Goal: Transaction & Acquisition: Purchase product/service

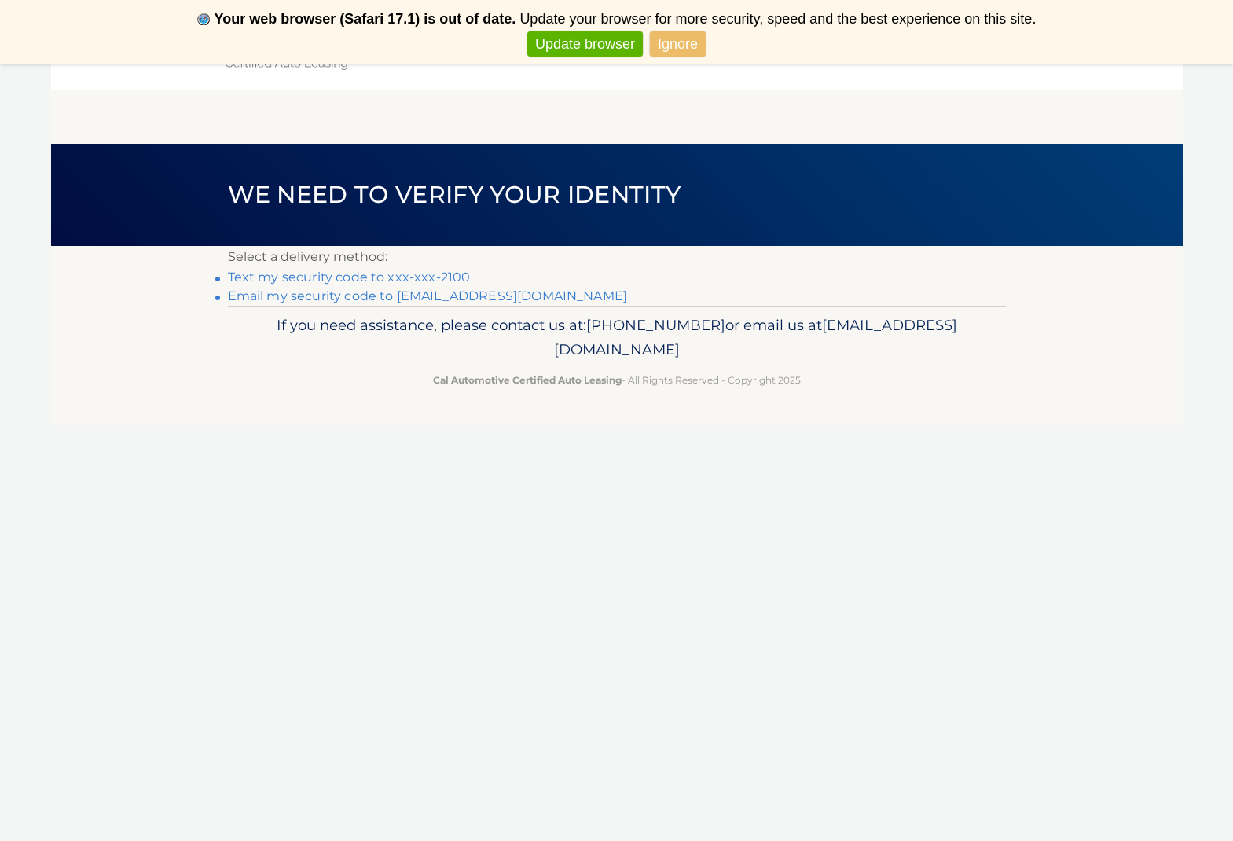
scroll to position [7, 0]
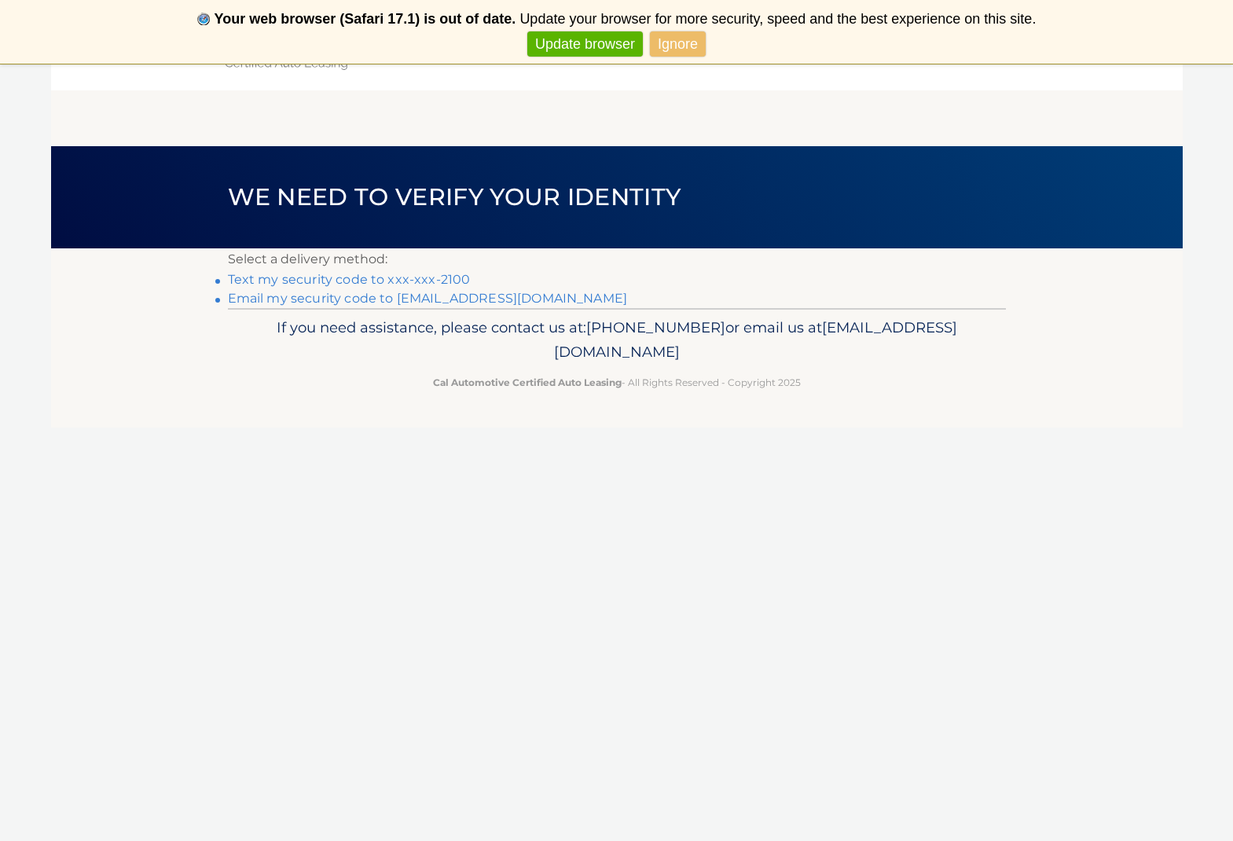
click at [485, 299] on link "Email my security code to [EMAIL_ADDRESS][DOMAIN_NAME]" at bounding box center [428, 298] width 400 height 15
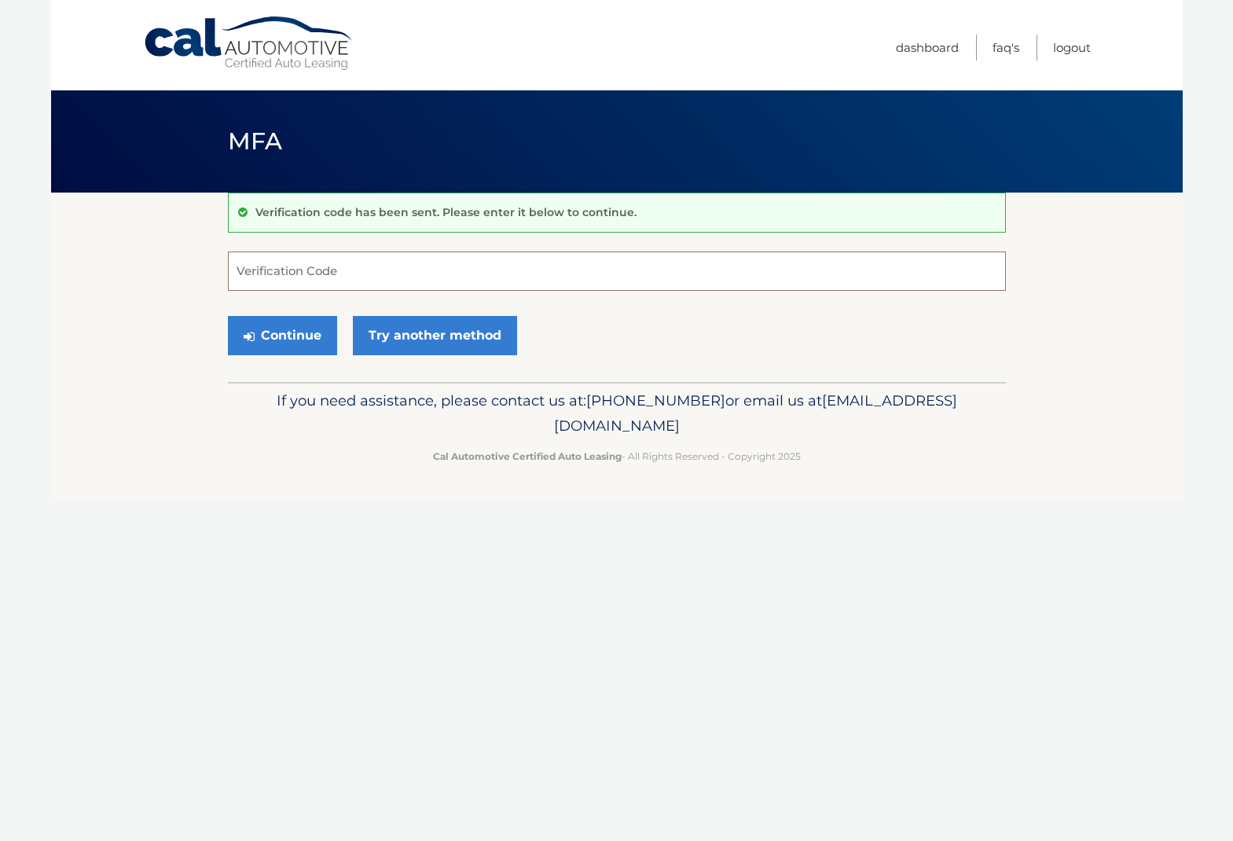
click at [458, 269] on input "Verification Code" at bounding box center [617, 270] width 778 height 39
paste input "995543"
type input "995543"
click at [310, 335] on button "Continue" at bounding box center [282, 335] width 109 height 39
click at [304, 335] on button "Continue" at bounding box center [282, 335] width 109 height 39
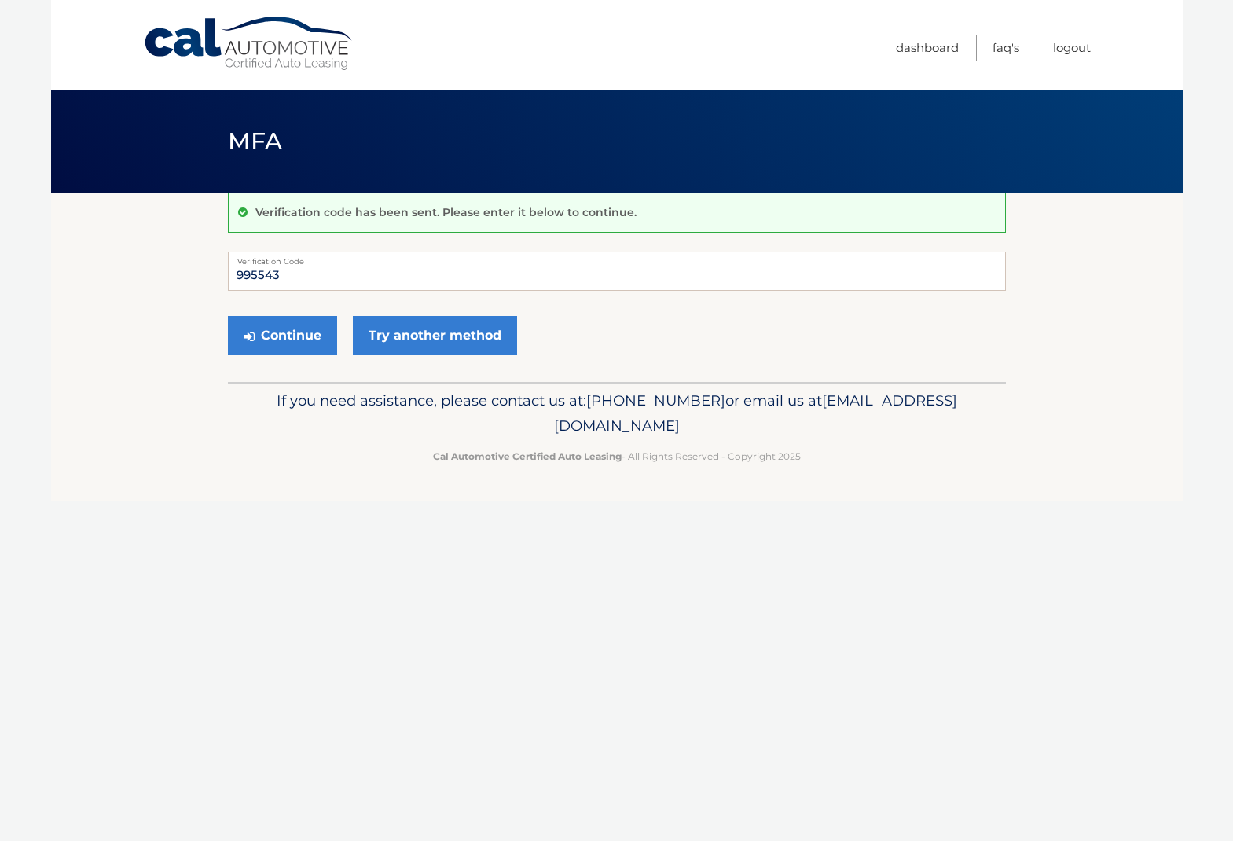
click at [322, 382] on div "If you need assistance, please contact us at: 609-807-3200 or email us at Custo…" at bounding box center [617, 426] width 778 height 88
click at [287, 335] on button "Continue" at bounding box center [282, 335] width 109 height 39
click at [279, 339] on button "Continue" at bounding box center [282, 335] width 109 height 39
click at [279, 335] on button "Continue" at bounding box center [282, 335] width 109 height 39
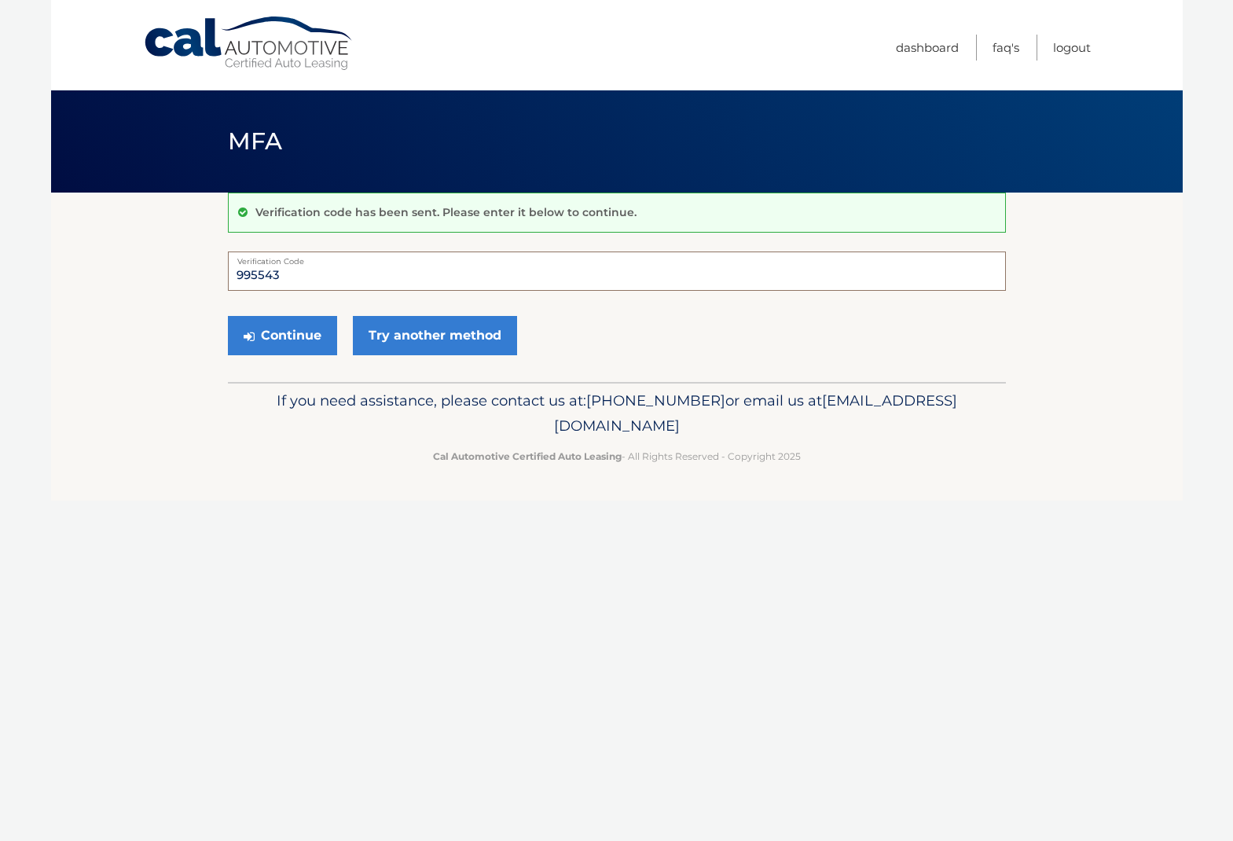
click at [281, 335] on button "Continue" at bounding box center [282, 335] width 109 height 39
click at [266, 337] on button "Continue" at bounding box center [282, 335] width 109 height 39
click at [249, 336] on icon "submit" at bounding box center [249, 336] width 11 height 13
click at [288, 335] on button "Continue" at bounding box center [282, 335] width 109 height 39
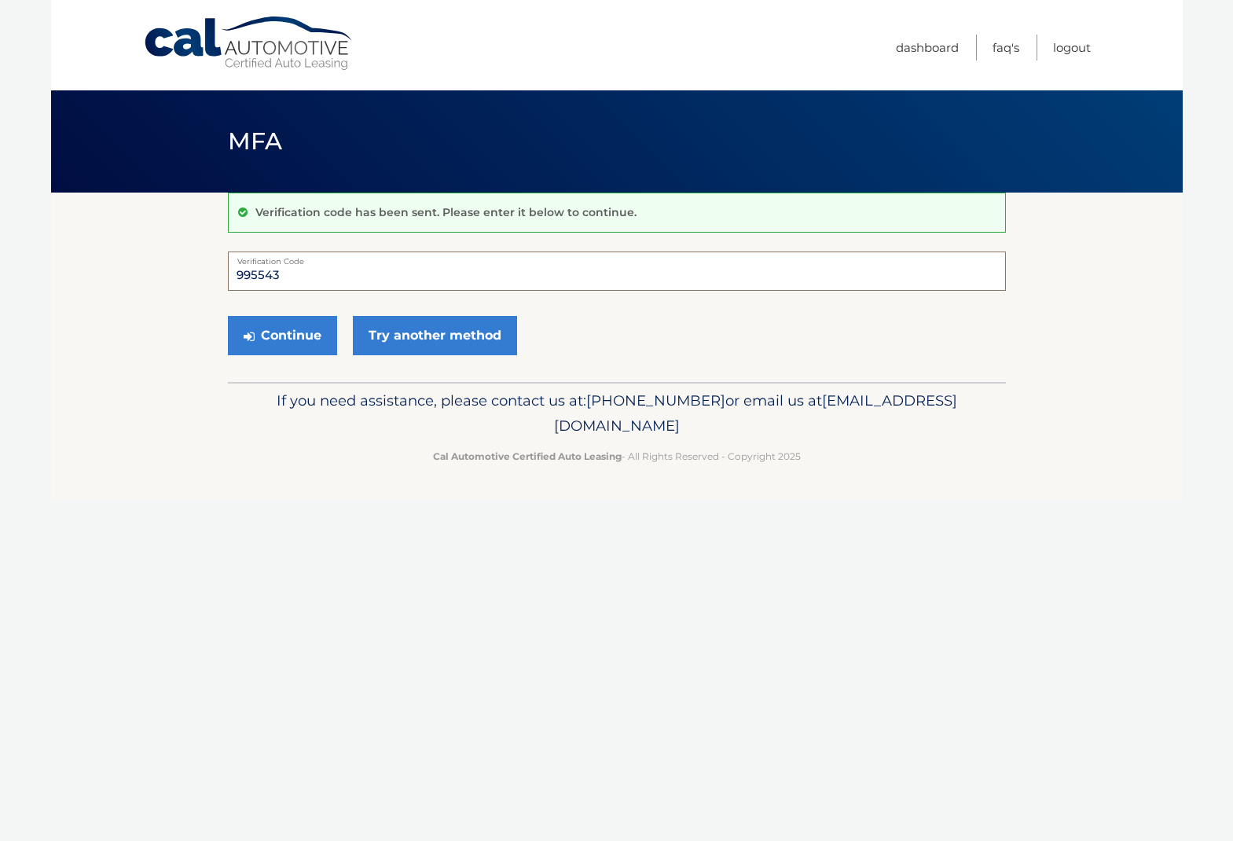
drag, startPoint x: 303, startPoint y: 274, endPoint x: 167, endPoint y: 273, distance: 136.7
click at [170, 273] on section "Verification code has been sent. Please enter it below to continue. 995543 Veri…" at bounding box center [616, 286] width 1131 height 189
paste input "995543"
type input "995543"
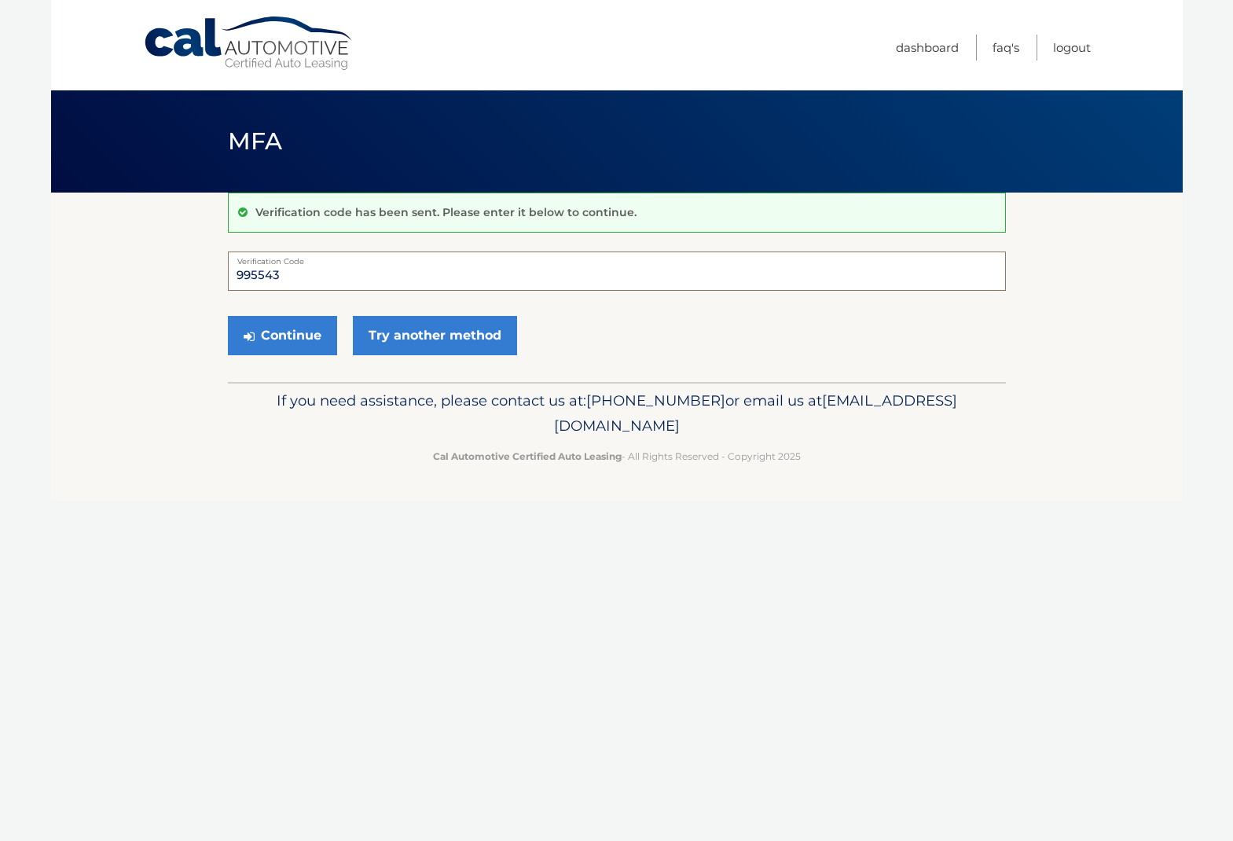
click at [281, 335] on button "Continue" at bounding box center [282, 335] width 109 height 39
click at [288, 338] on button "Continue" at bounding box center [282, 335] width 109 height 39
click at [288, 332] on button "Continue" at bounding box center [282, 335] width 109 height 39
click at [1069, 48] on link "Logout" at bounding box center [1072, 48] width 38 height 26
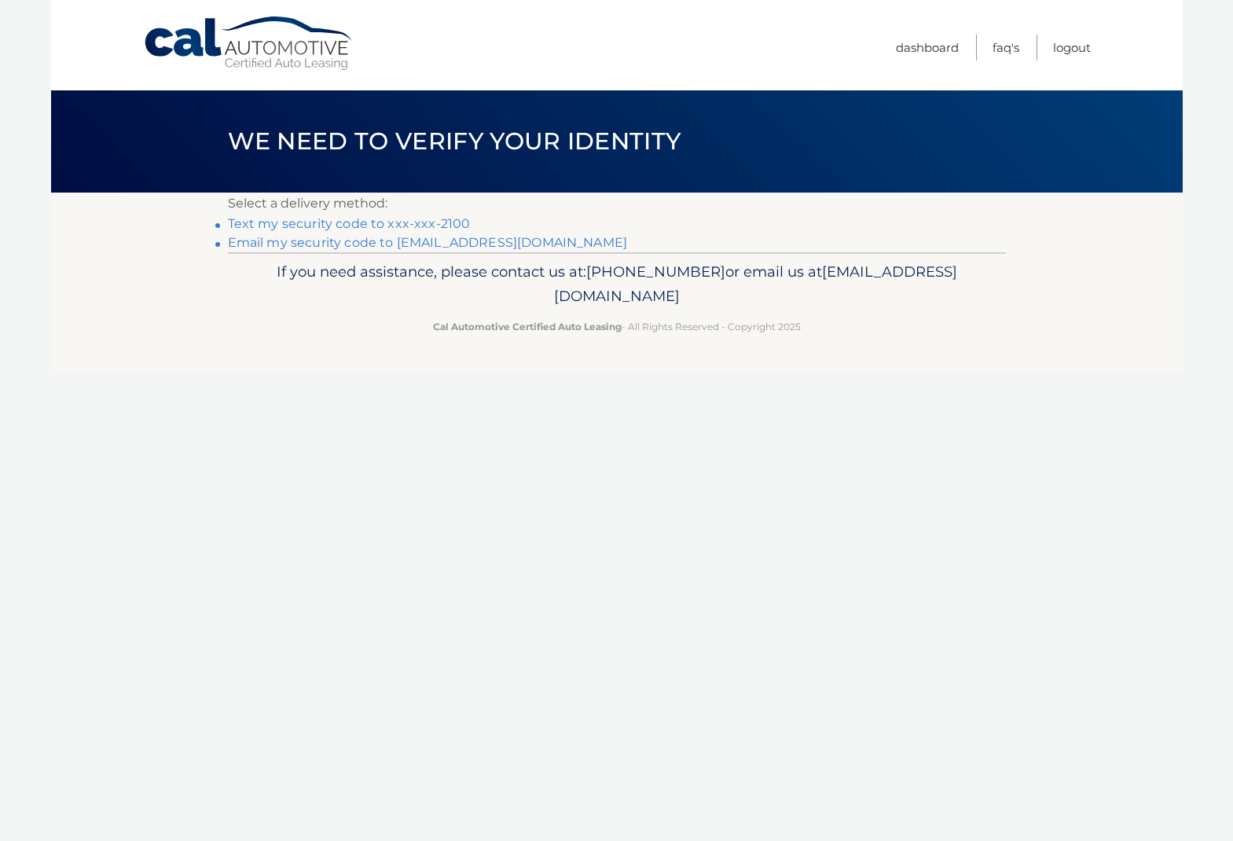
click at [320, 243] on link "Email my security code to [EMAIL_ADDRESS][DOMAIN_NAME]" at bounding box center [428, 242] width 400 height 15
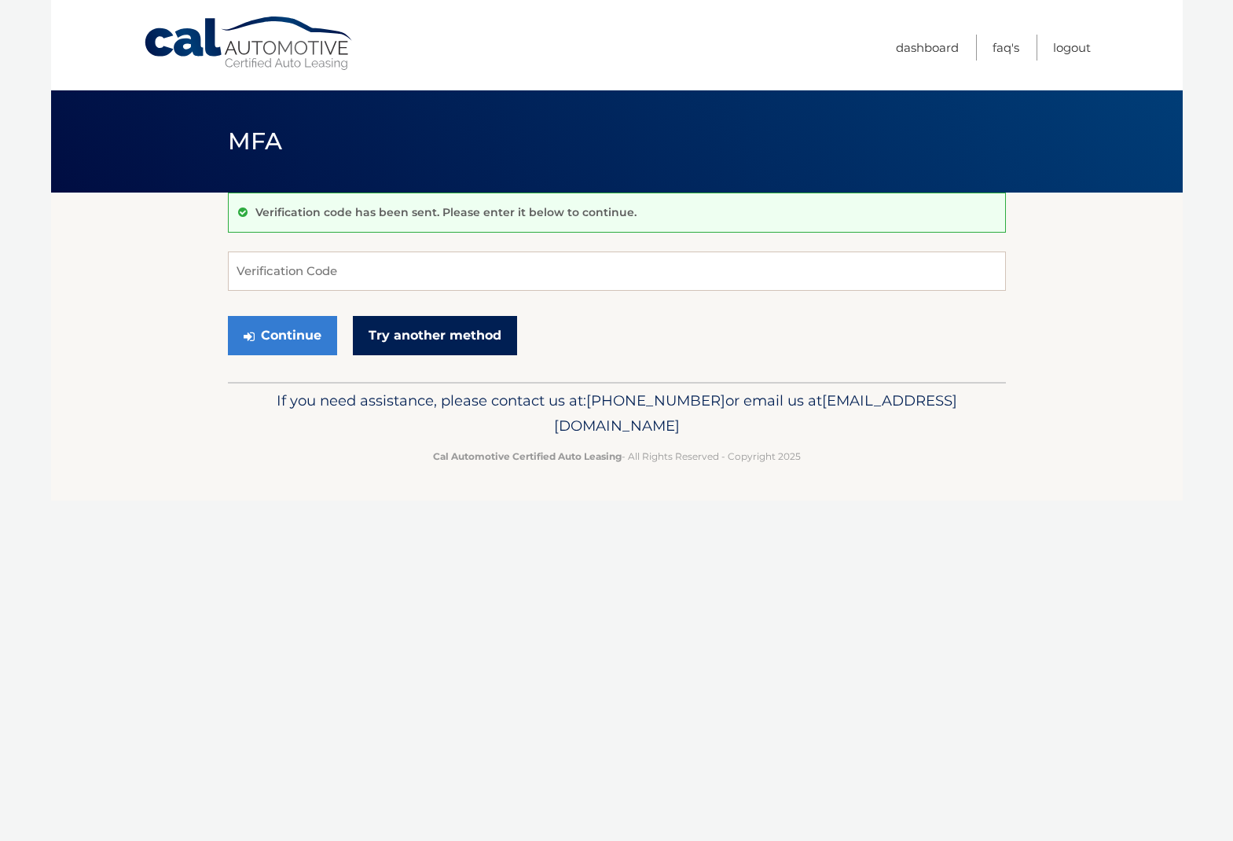
click at [439, 331] on link "Try another method" at bounding box center [435, 335] width 164 height 39
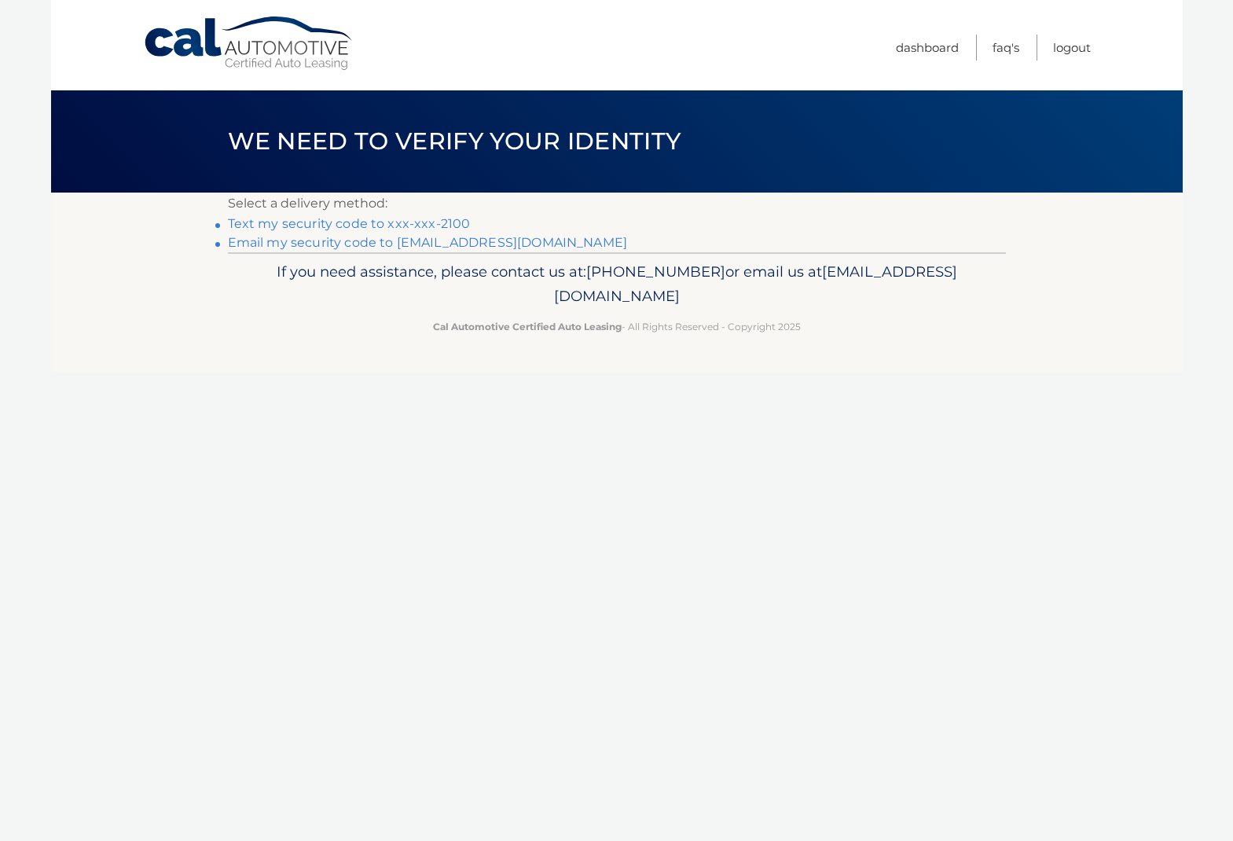
click at [316, 243] on link "Email my security code to c*********@verizon.net" at bounding box center [428, 242] width 400 height 15
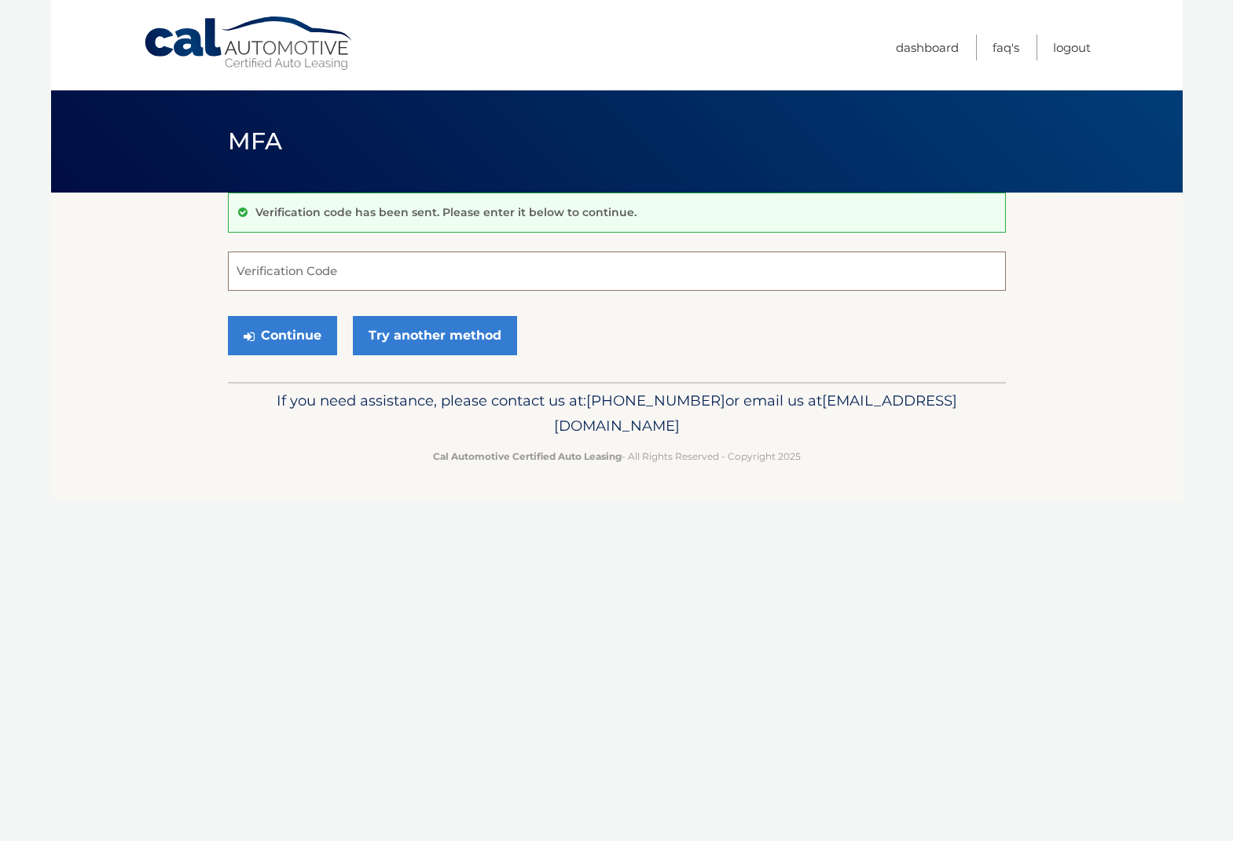
paste input "995543"
type input "995543"
click at [291, 332] on button "Continue" at bounding box center [282, 335] width 109 height 39
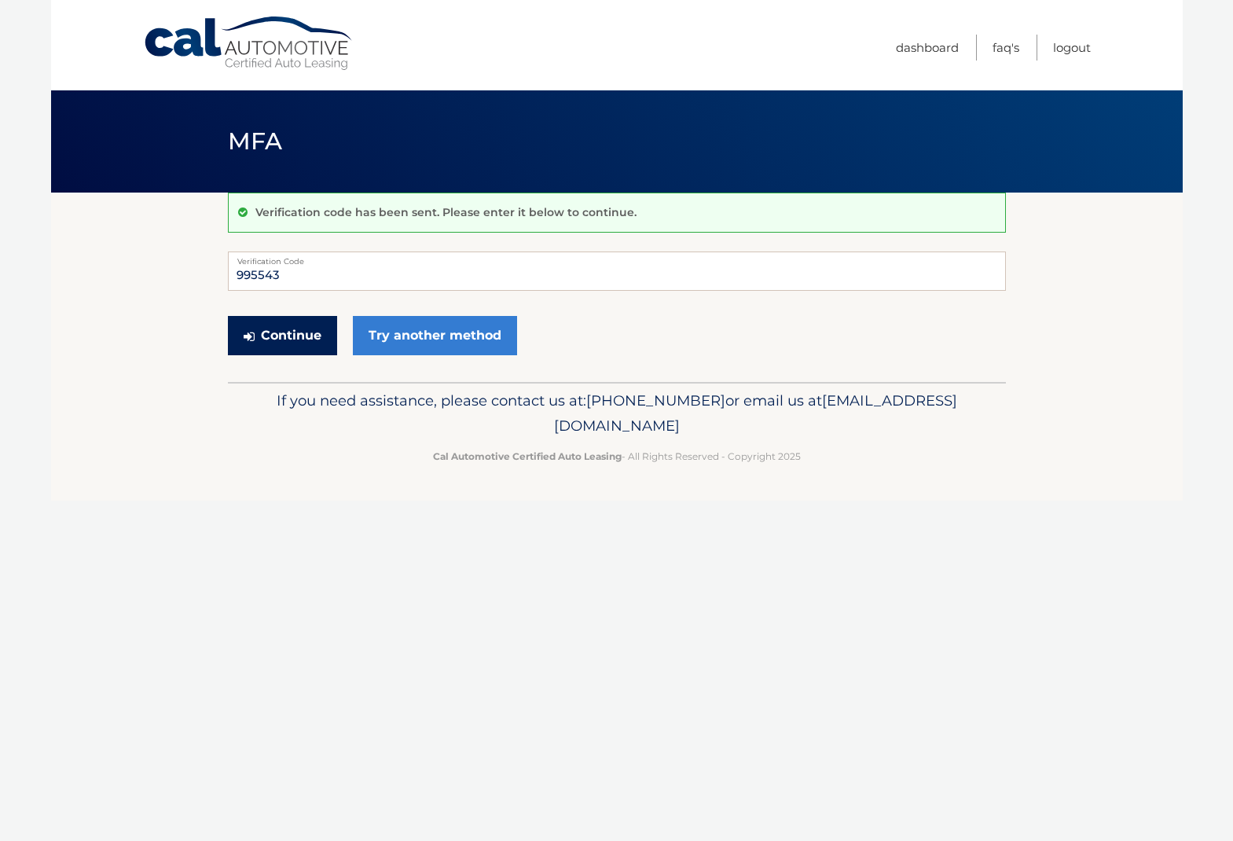
click at [251, 334] on icon "submit" at bounding box center [249, 336] width 11 height 13
click at [251, 335] on icon "submit" at bounding box center [249, 336] width 11 height 13
click at [295, 338] on button "Continue" at bounding box center [282, 335] width 109 height 39
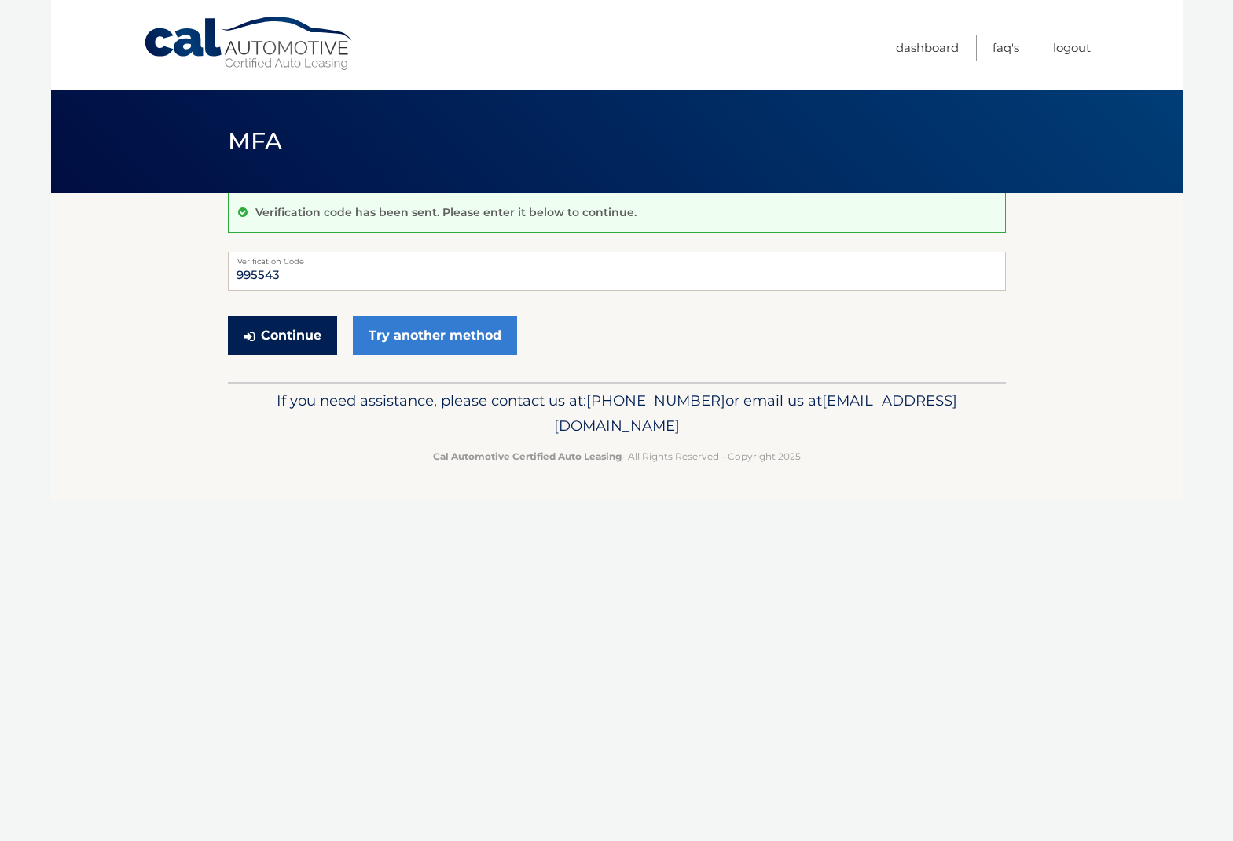
click at [295, 338] on button "Continue" at bounding box center [282, 335] width 109 height 39
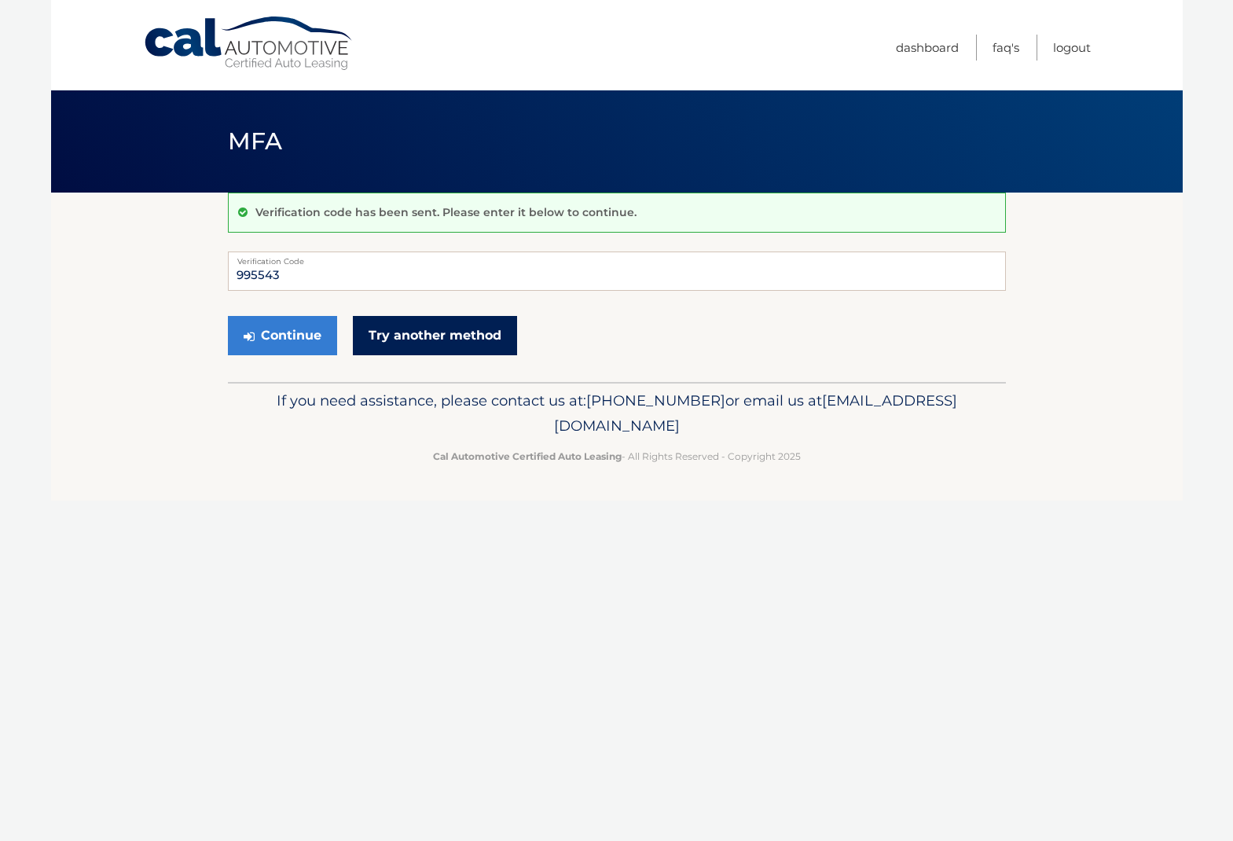
click at [429, 349] on link "Try another method" at bounding box center [435, 335] width 164 height 39
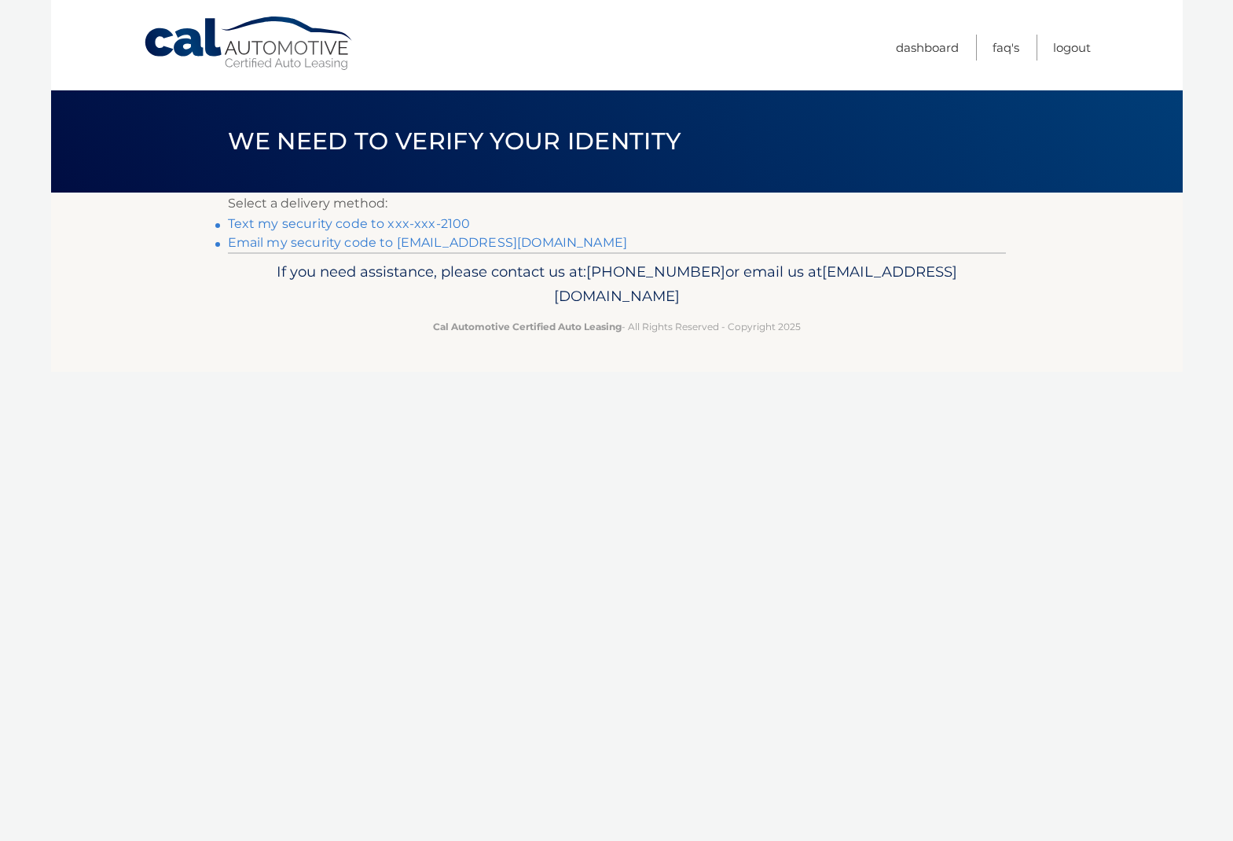
click at [346, 225] on link "Text my security code to xxx-xxx-2100" at bounding box center [349, 223] width 243 height 15
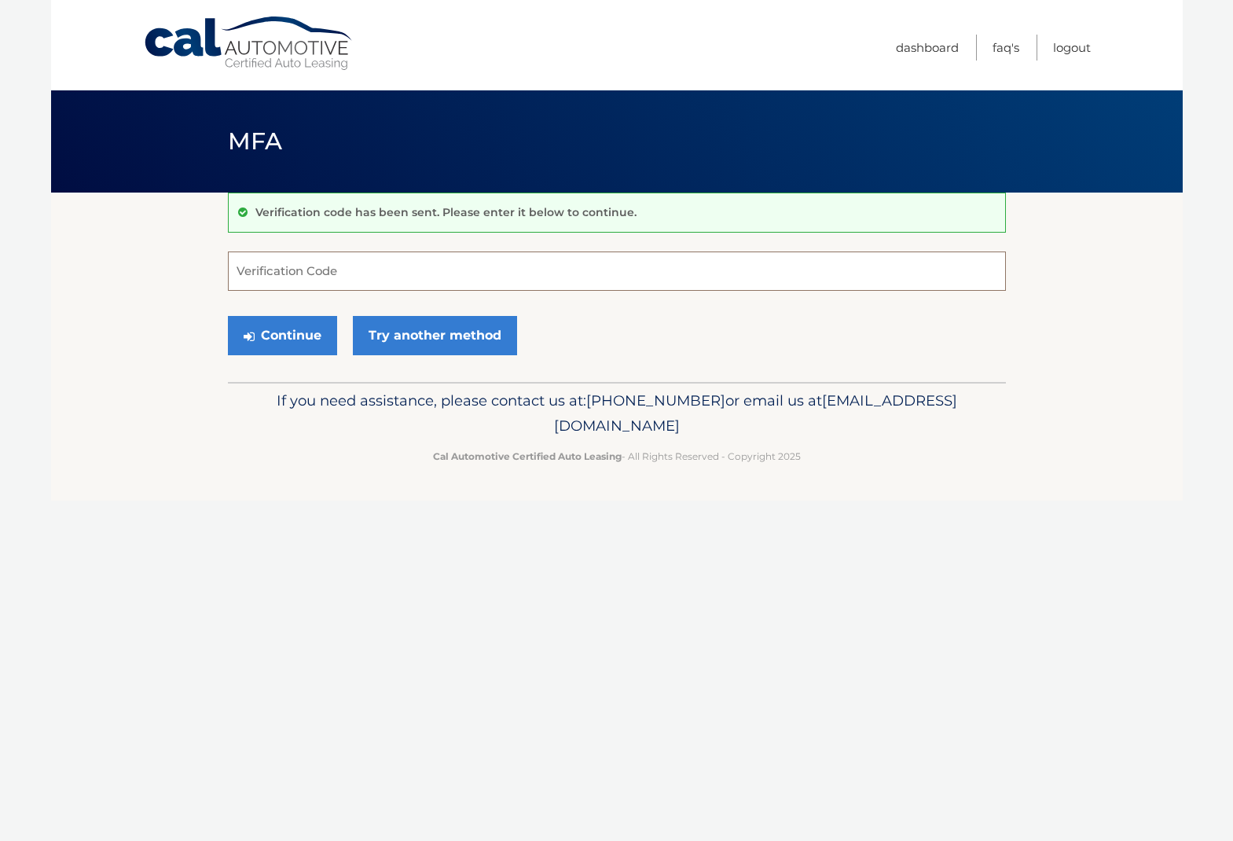
click at [361, 268] on input "Verification Code" at bounding box center [617, 270] width 778 height 39
type input "308903"
click at [277, 327] on button "Continue" at bounding box center [282, 335] width 109 height 39
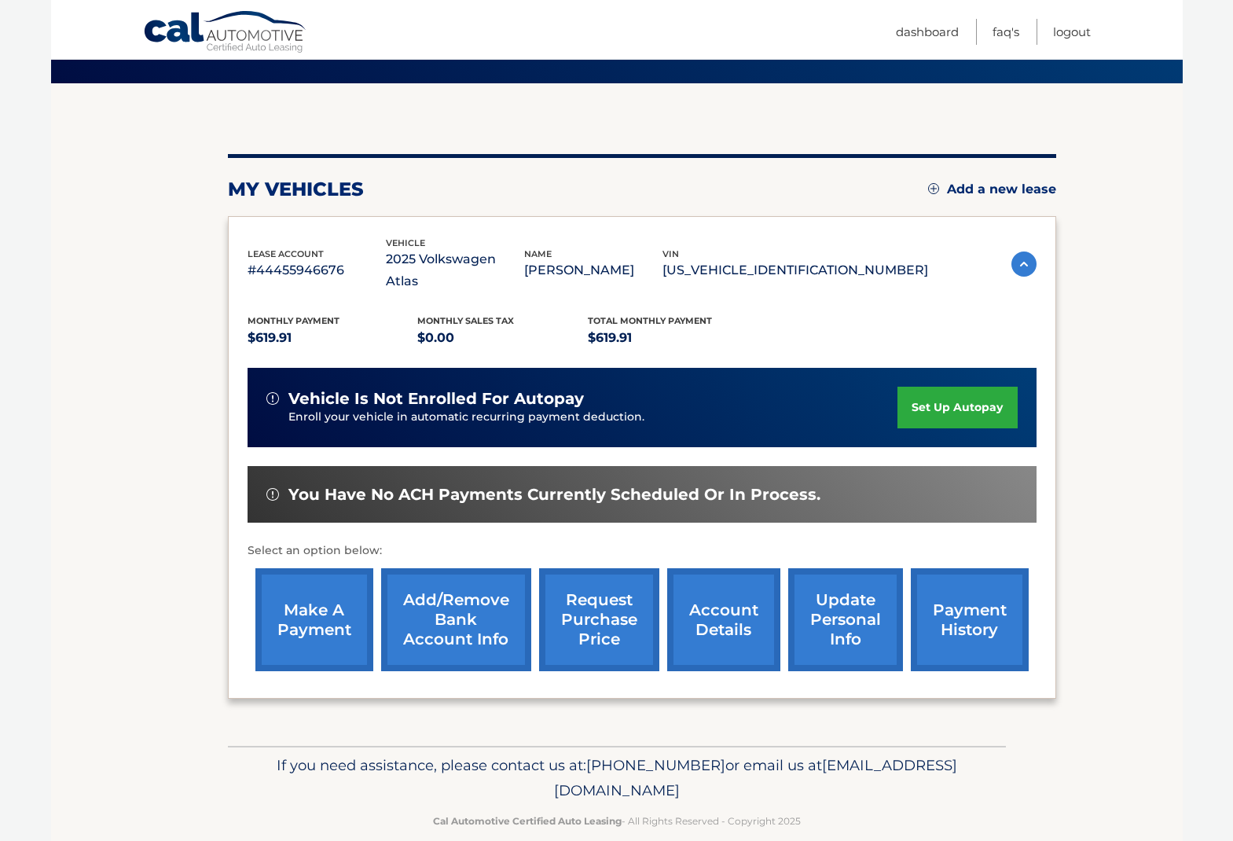
scroll to position [108, 0]
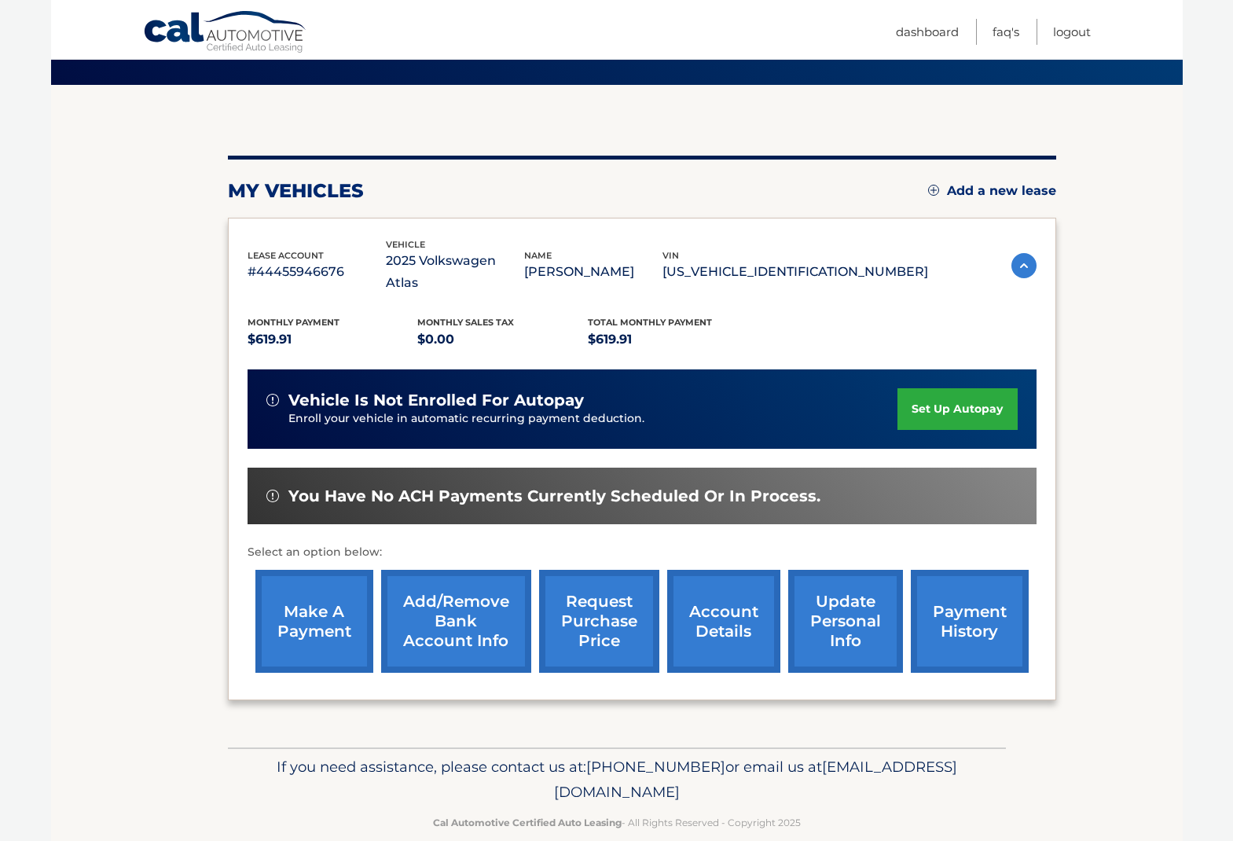
click at [334, 590] on link "make a payment" at bounding box center [314, 621] width 118 height 103
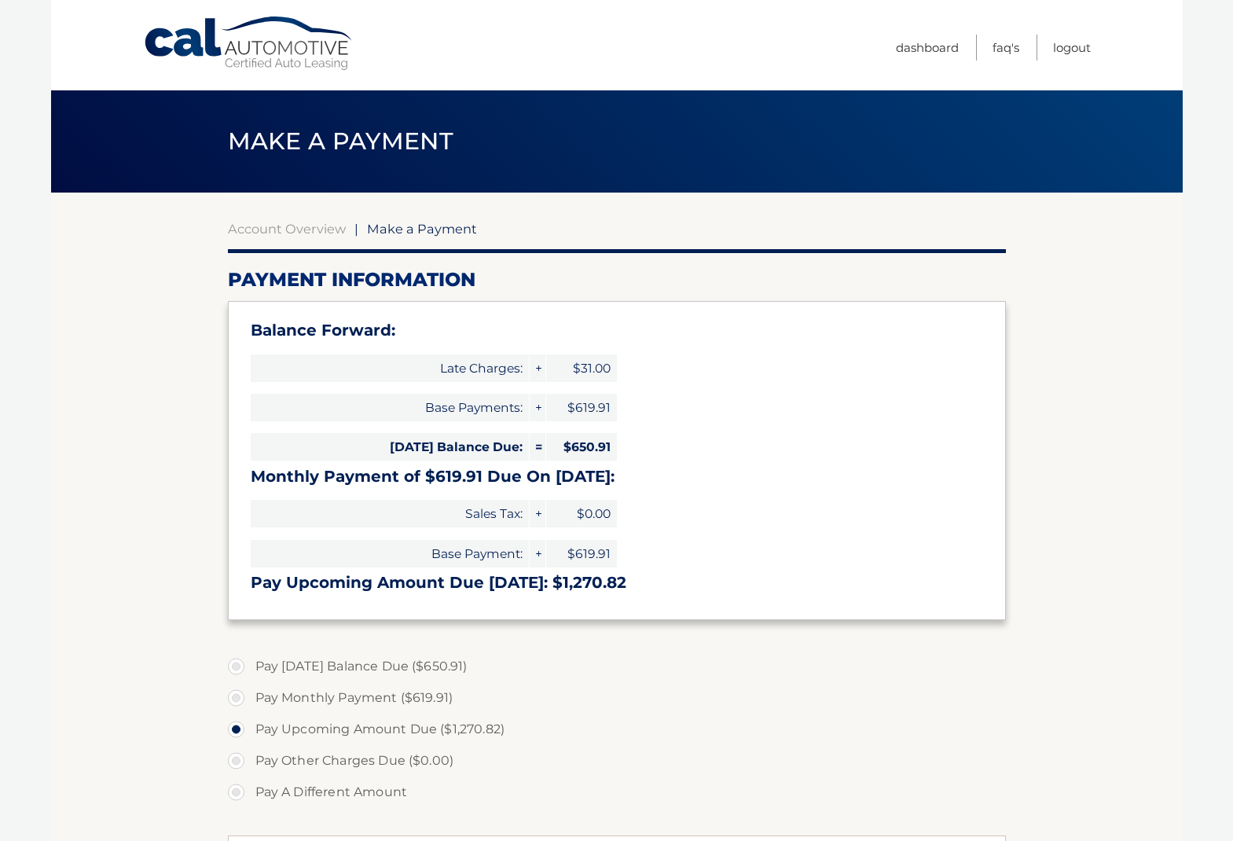
select select "ZTk3YjhjZTYtOTVmYi00YmFlLWFiMTEtZGJlZmExMjAxZWRh"
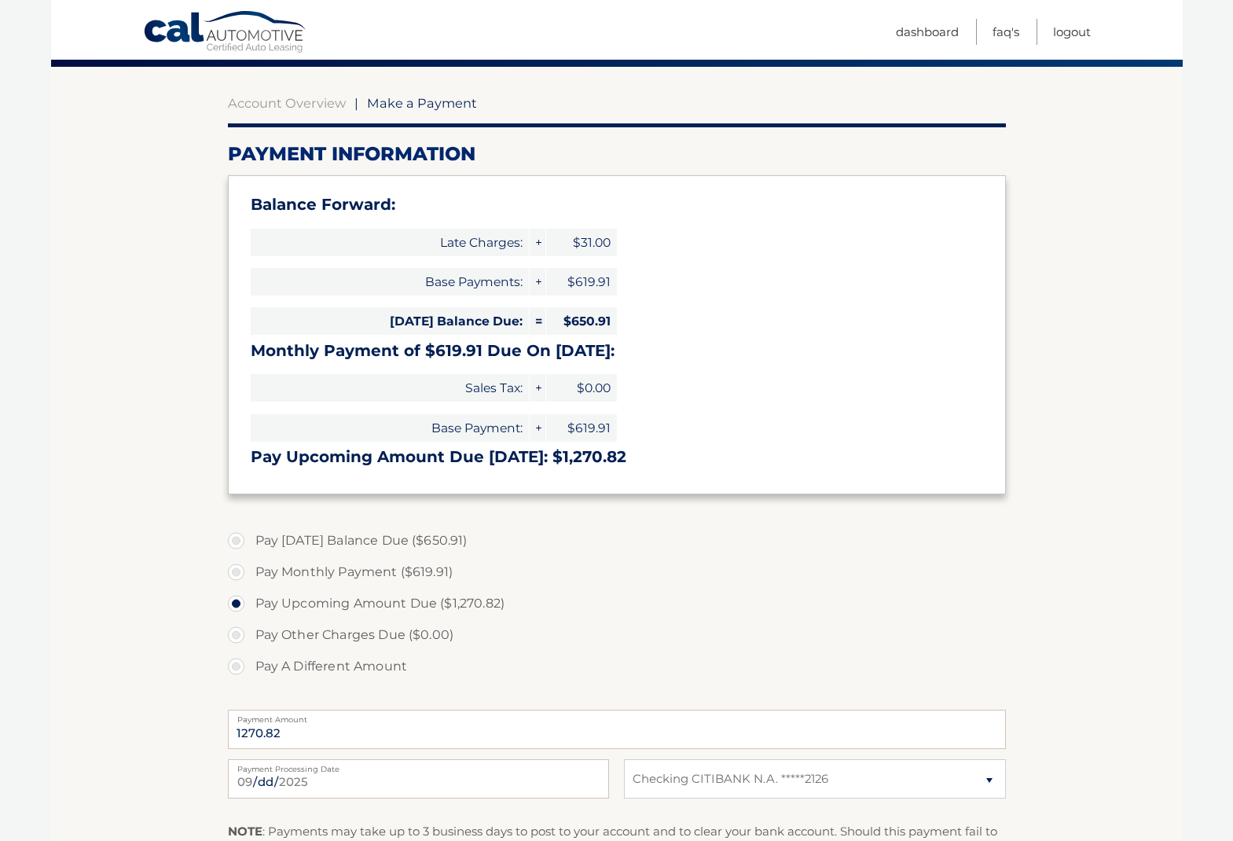
scroll to position [126, 0]
click at [239, 568] on label "Pay Monthly Payment ($619.91)" at bounding box center [617, 571] width 778 height 31
click at [239, 568] on input "Pay Monthly Payment ($619.91)" at bounding box center [242, 568] width 16 height 25
radio input "true"
type input "619.91"
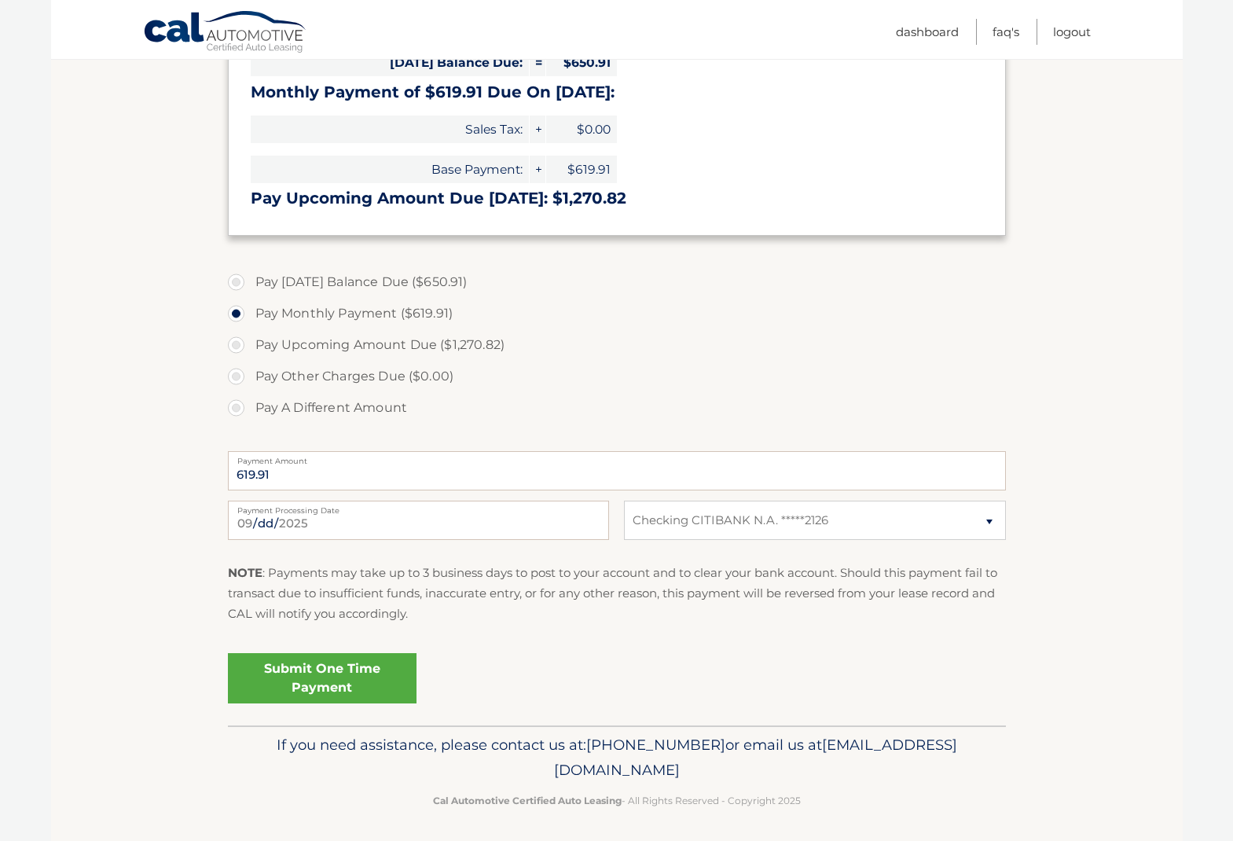
scroll to position [383, 0]
click at [350, 668] on link "Submit One Time Payment" at bounding box center [322, 679] width 189 height 50
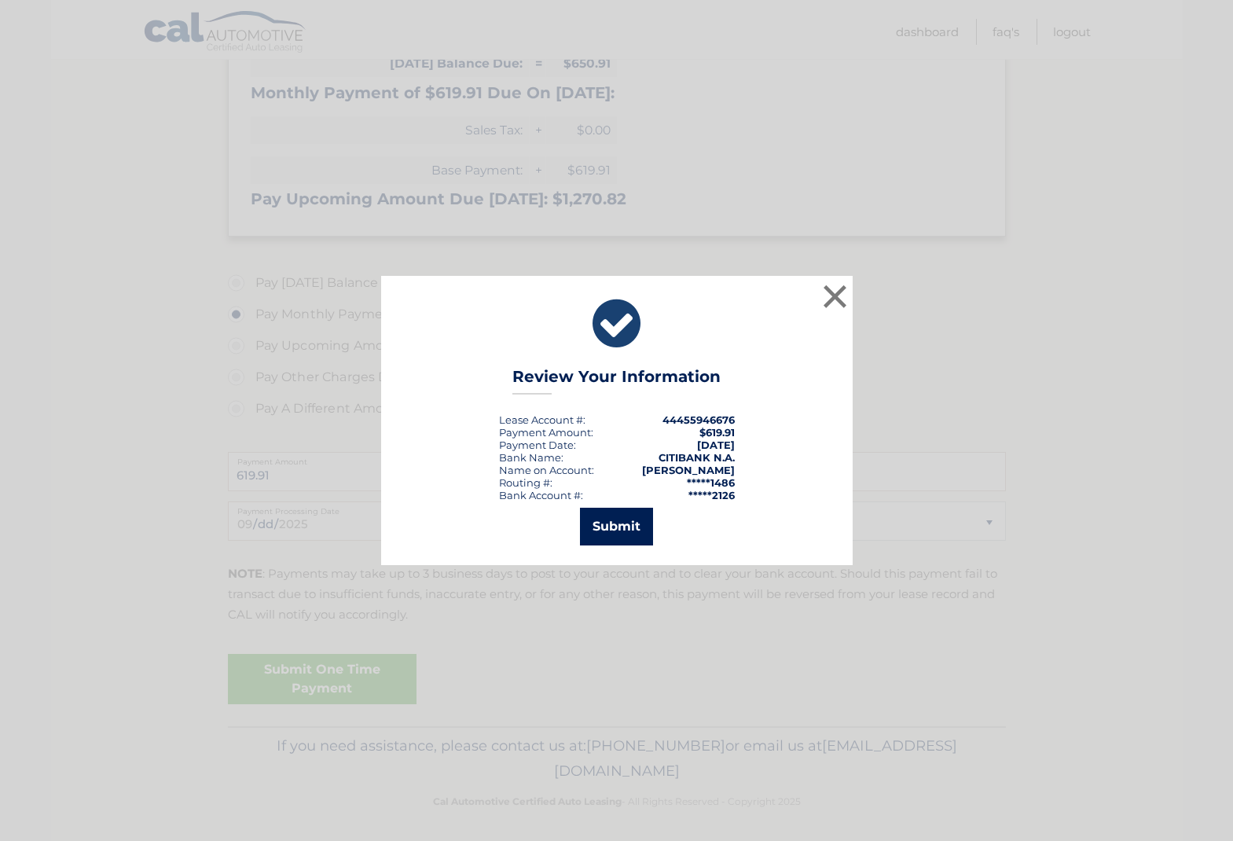
click at [610, 537] on button "Submit" at bounding box center [616, 527] width 73 height 38
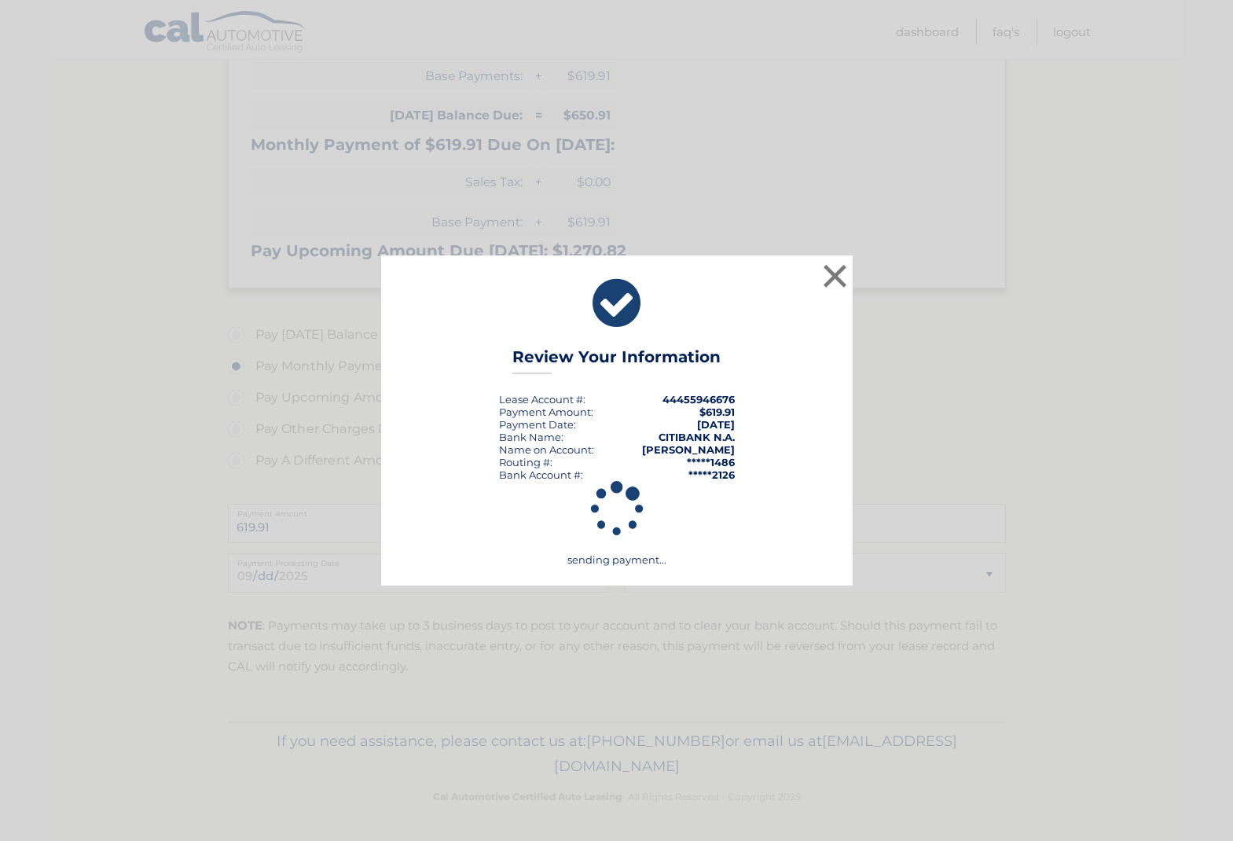
scroll to position [327, 0]
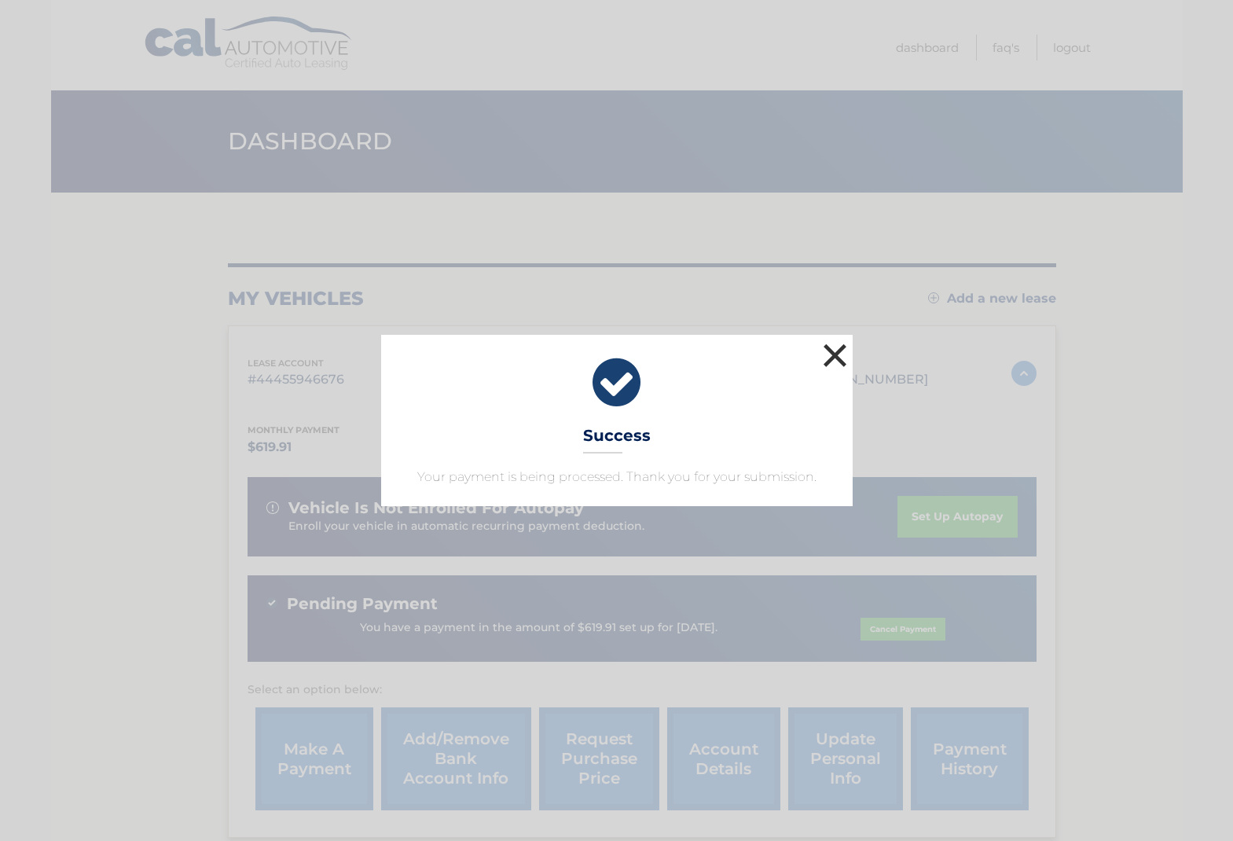
click at [838, 348] on button "×" at bounding box center [834, 354] width 31 height 31
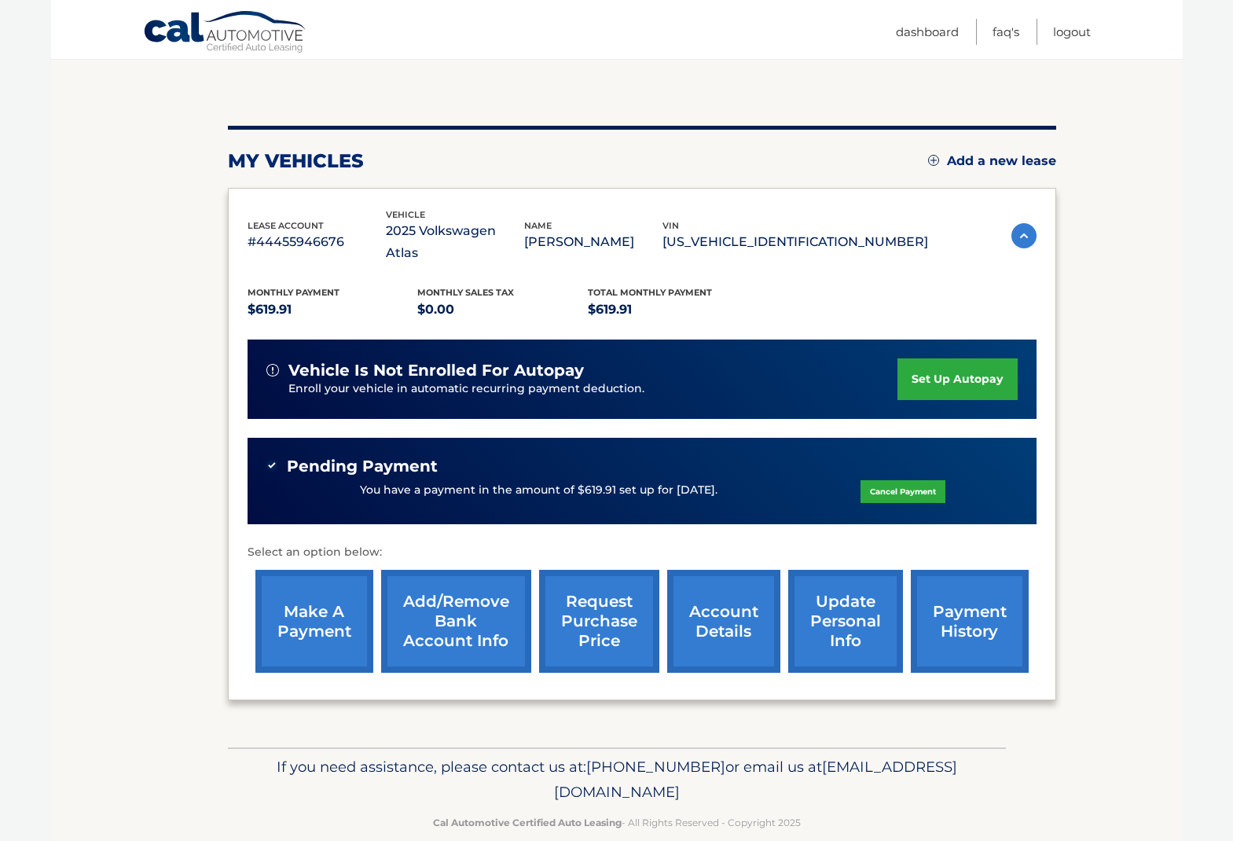
scroll to position [137, 0]
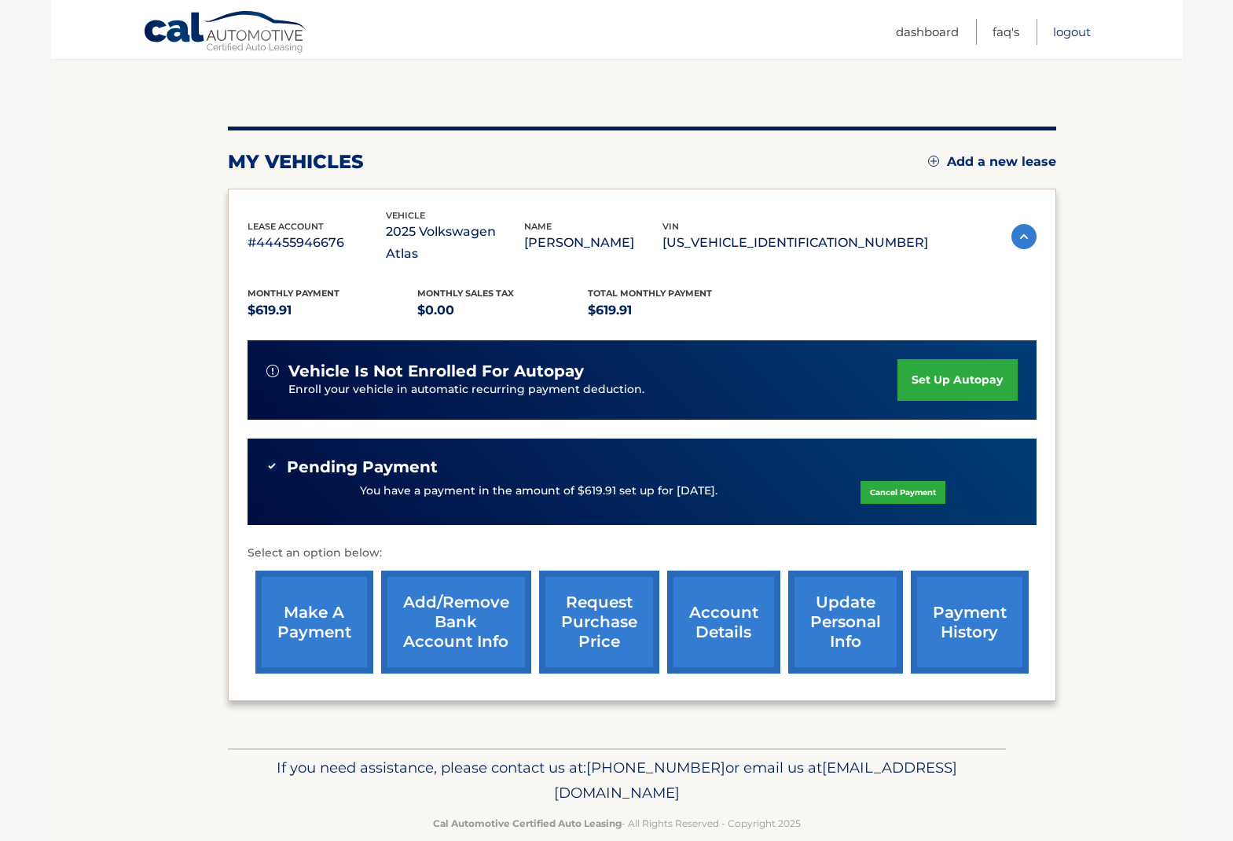
click at [1080, 33] on link "Logout" at bounding box center [1072, 32] width 38 height 26
